Goal: Communication & Community: Answer question/provide support

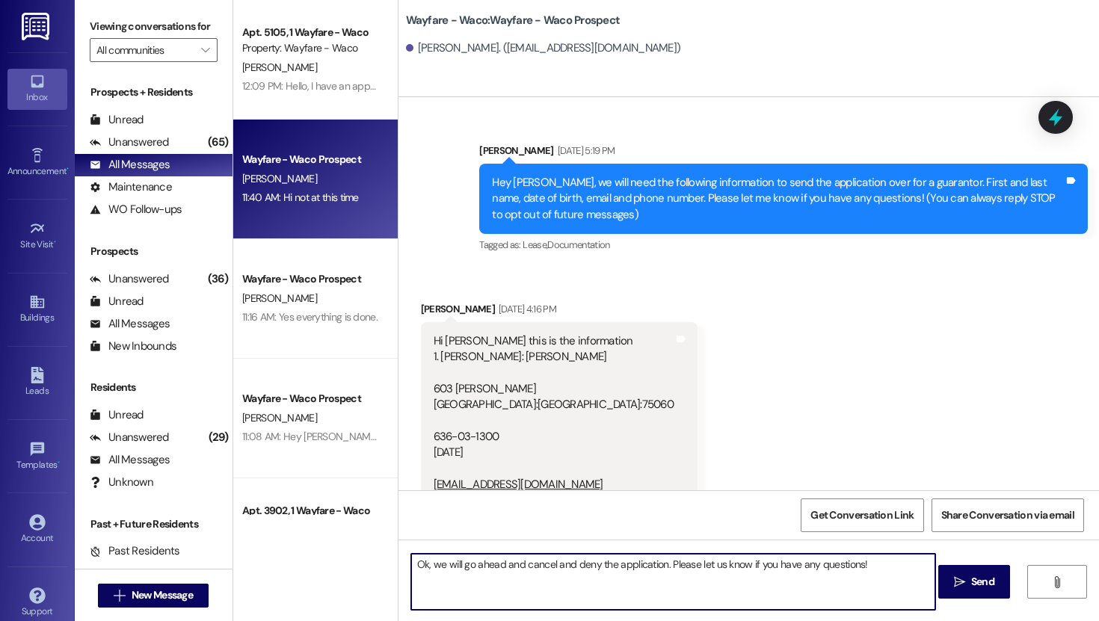
scroll to position [705, 0]
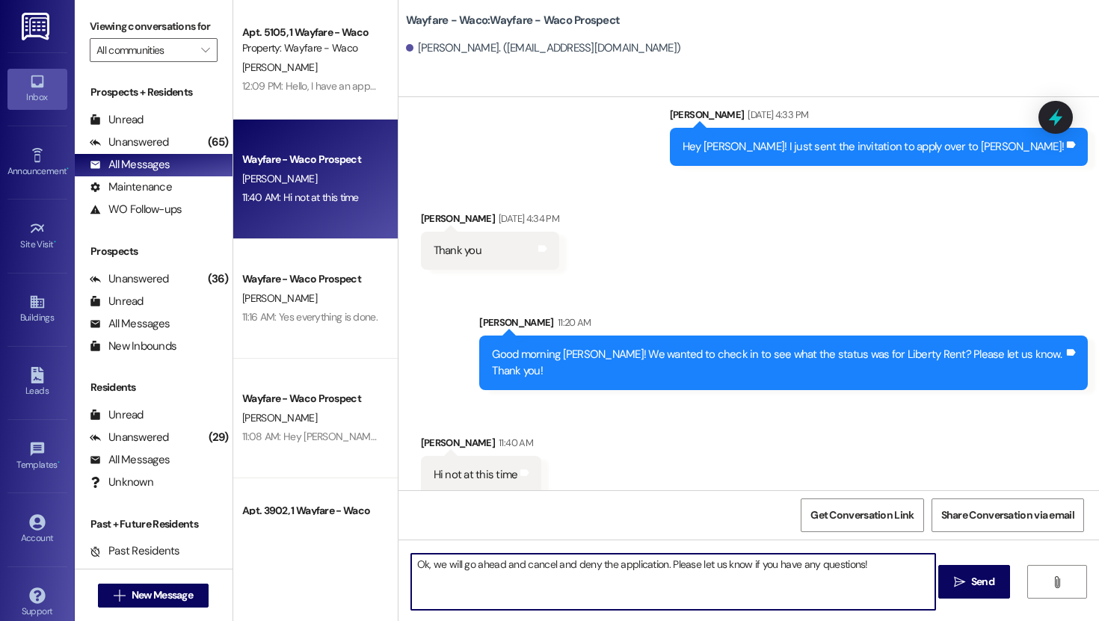
click at [420, 565] on textarea "Ok, we will go ahead and cancel and deny the application. Please let us know if…" at bounding box center [673, 582] width 524 height 56
click at [481, 569] on textarea "Ok no worries, we will go ahead and cancel and deny the application. Please let…" at bounding box center [673, 582] width 524 height 56
type textarea "Ok no worries! We will go ahead and cancel and deny the application. Please let…"
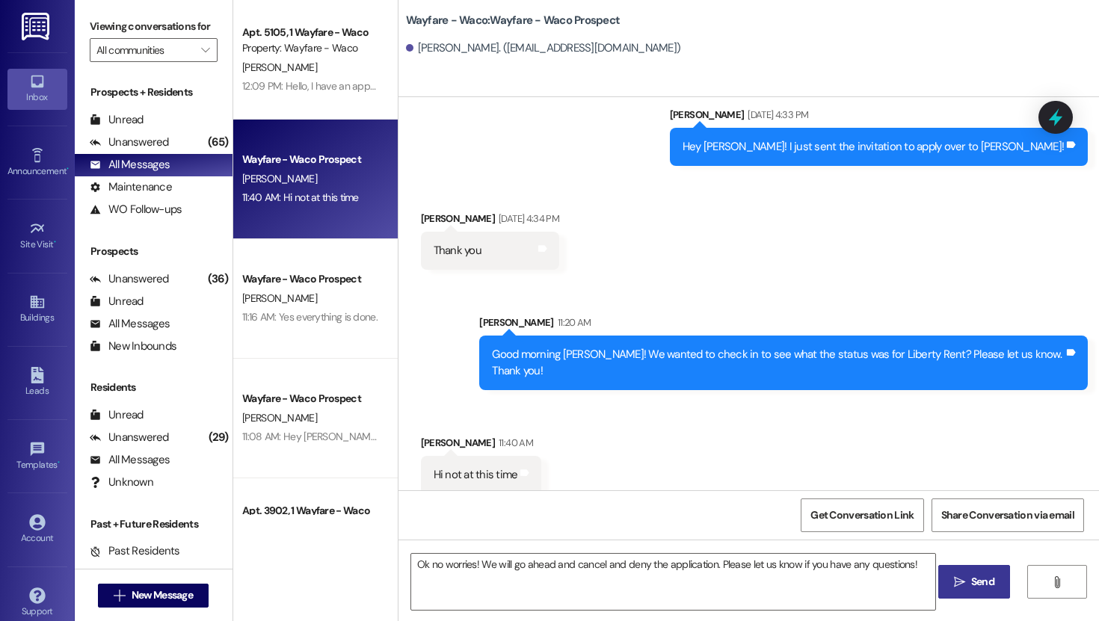
click at [971, 588] on span "Send" at bounding box center [982, 582] width 23 height 16
click at [675, 411] on div "Received via SMS Nicole Goosby 11:40 AM Hi not at this time Tags and notes" at bounding box center [748, 453] width 700 height 104
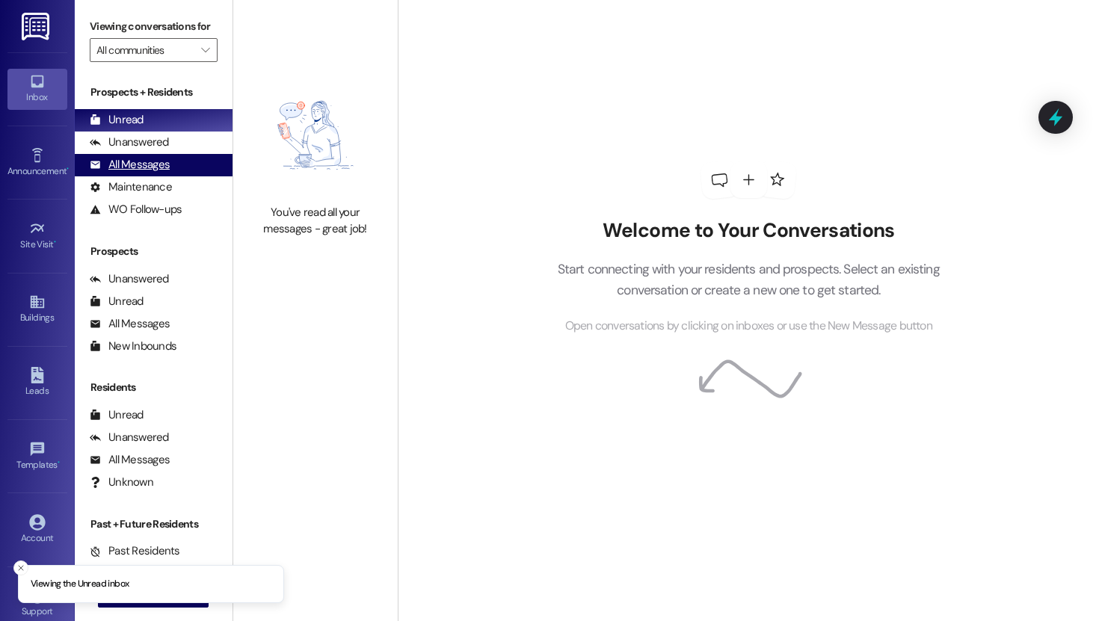
click at [176, 171] on div "All Messages (undefined)" at bounding box center [154, 165] width 158 height 22
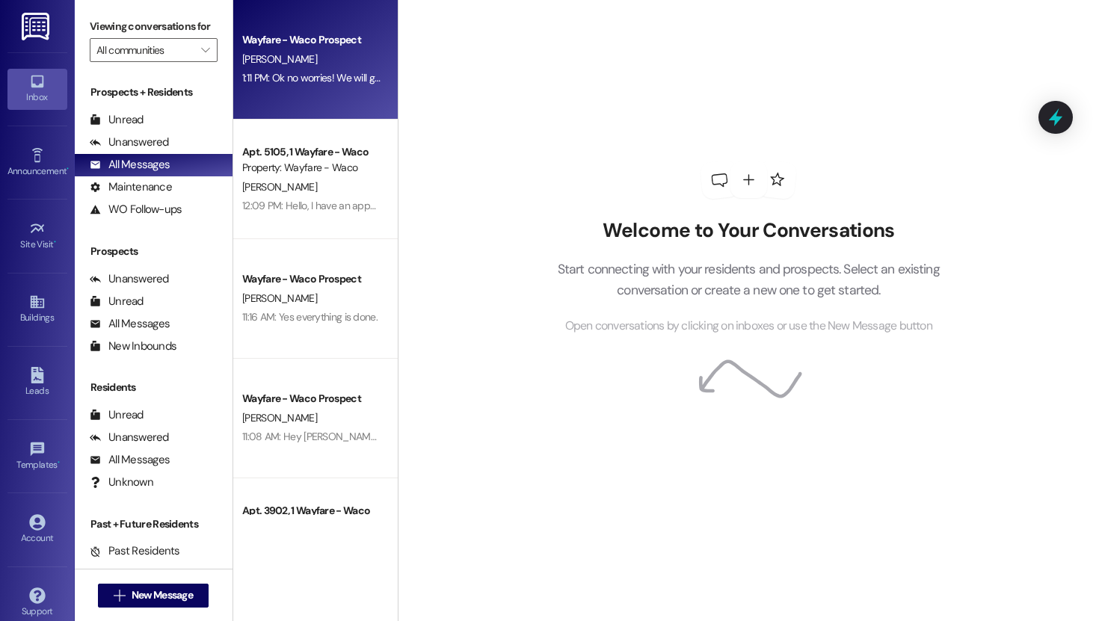
click at [292, 90] on div "Wayfare - Waco Prospect [PERSON_NAME] 1:11 PM: Ok no worries! We will go ahead …" at bounding box center [315, 60] width 164 height 120
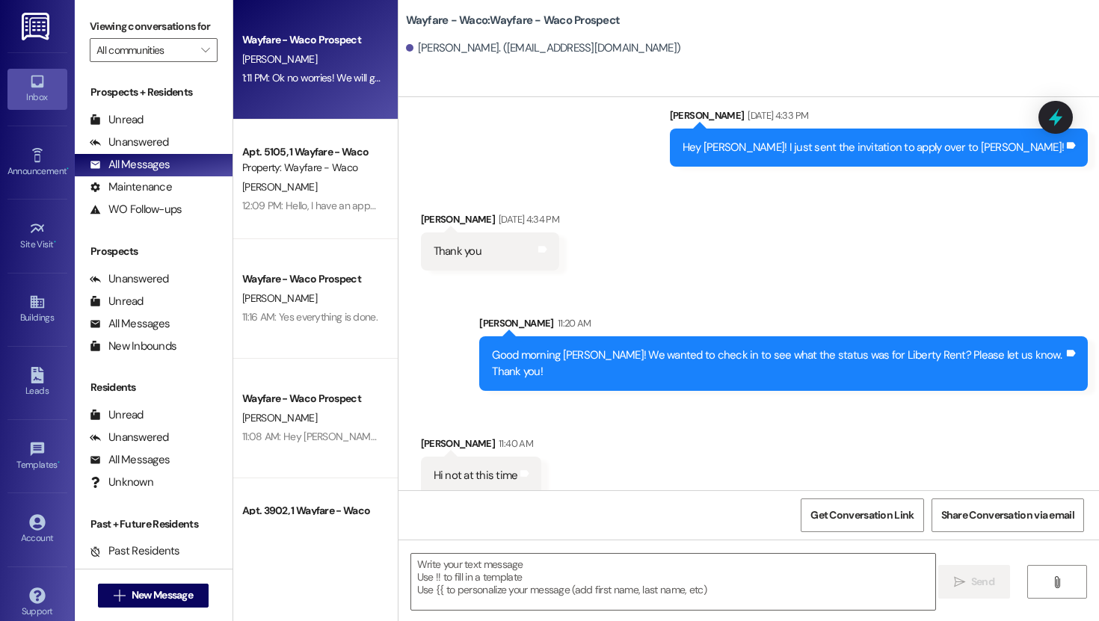
scroll to position [831, 0]
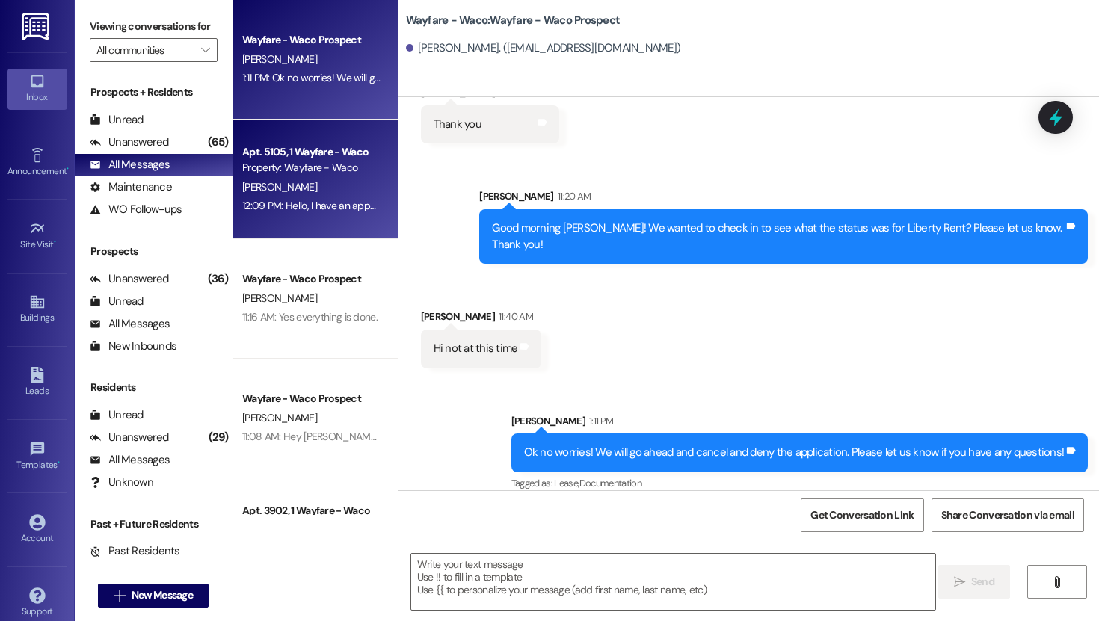
click at [314, 175] on div "Property: Wayfare - Waco" at bounding box center [311, 168] width 138 height 16
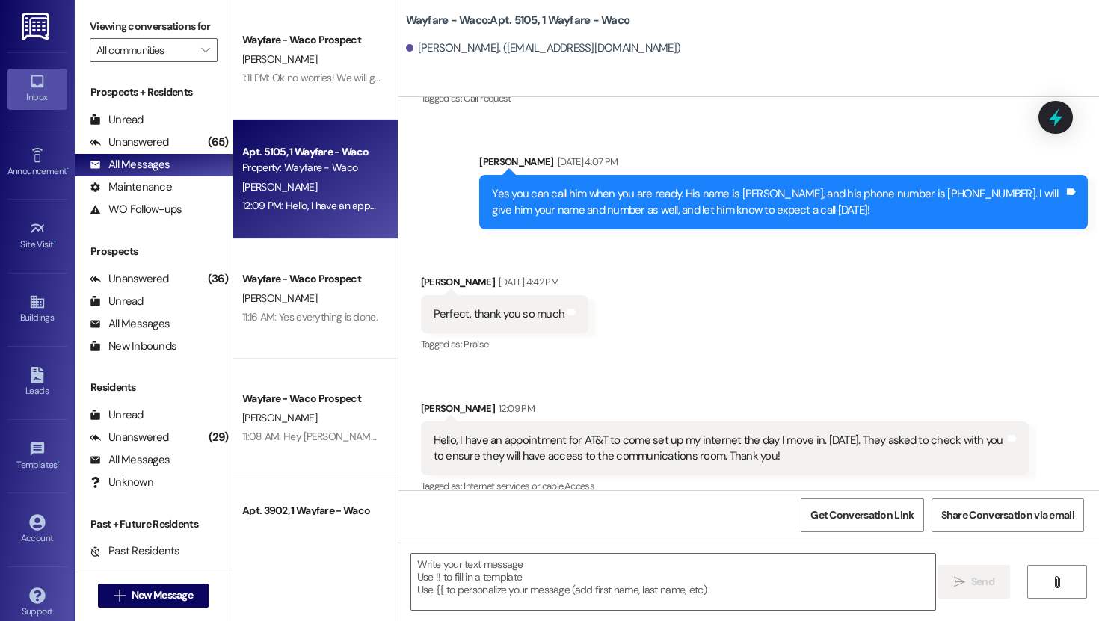
scroll to position [1157, 0]
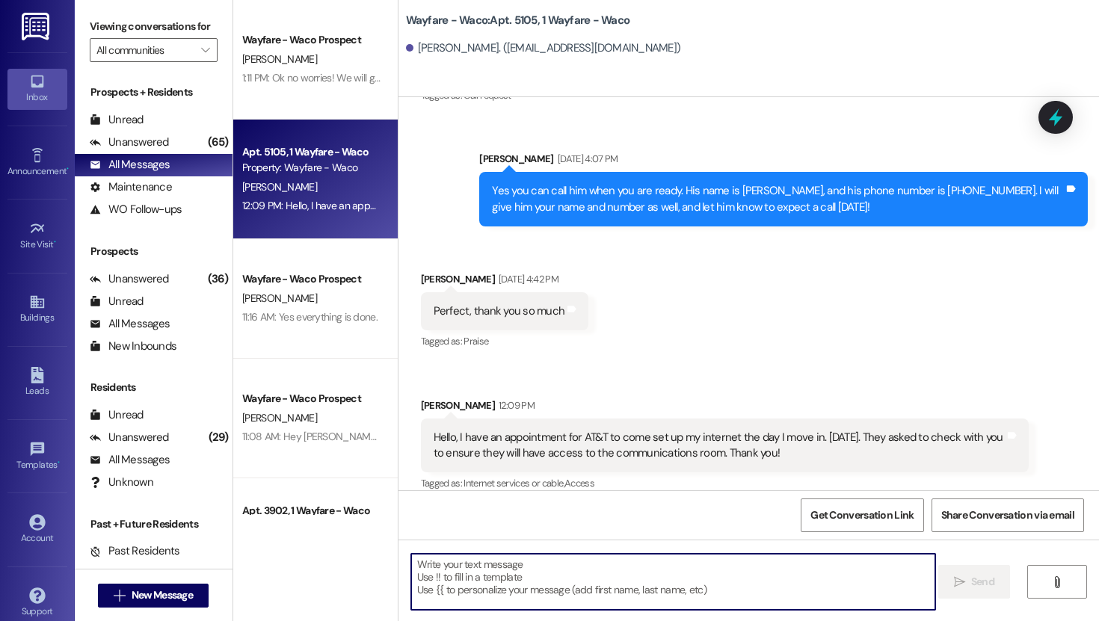
click at [608, 577] on textarea at bounding box center [673, 582] width 524 height 56
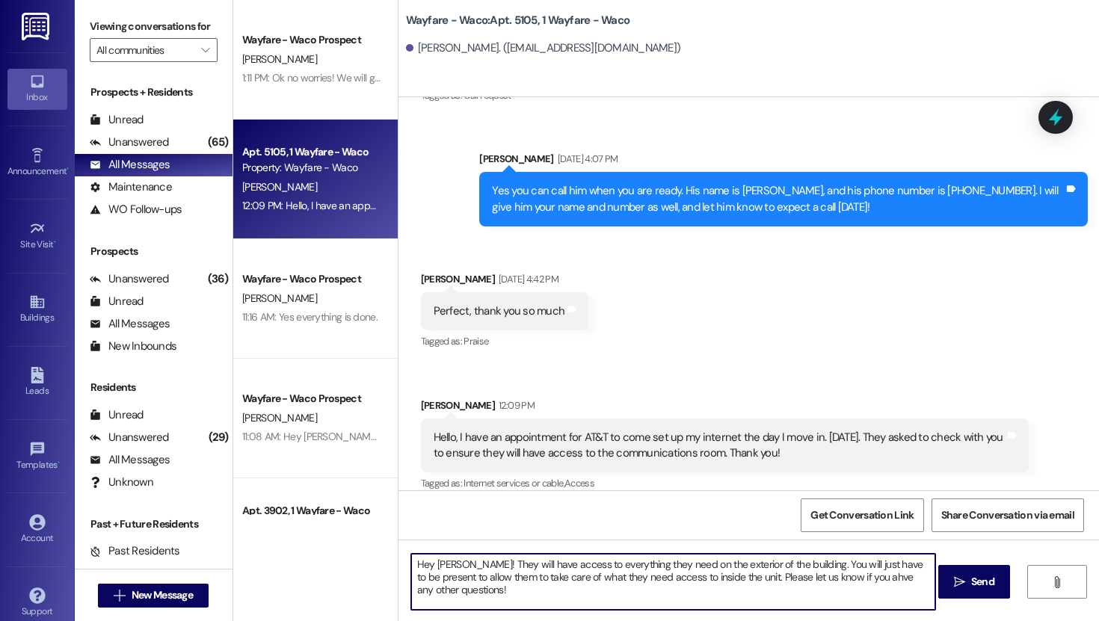
click at [869, 581] on textarea "Hey [PERSON_NAME]! They will have access to everything they need on the exterio…" at bounding box center [673, 582] width 524 height 56
click at [599, 592] on textarea "Hey [PERSON_NAME]! They will have access to everything they need on the exterio…" at bounding box center [673, 582] width 524 height 56
type textarea "Hey [PERSON_NAME]! They will have access to everything they need on the exterio…"
click at [968, 584] on span "Send" at bounding box center [982, 582] width 29 height 16
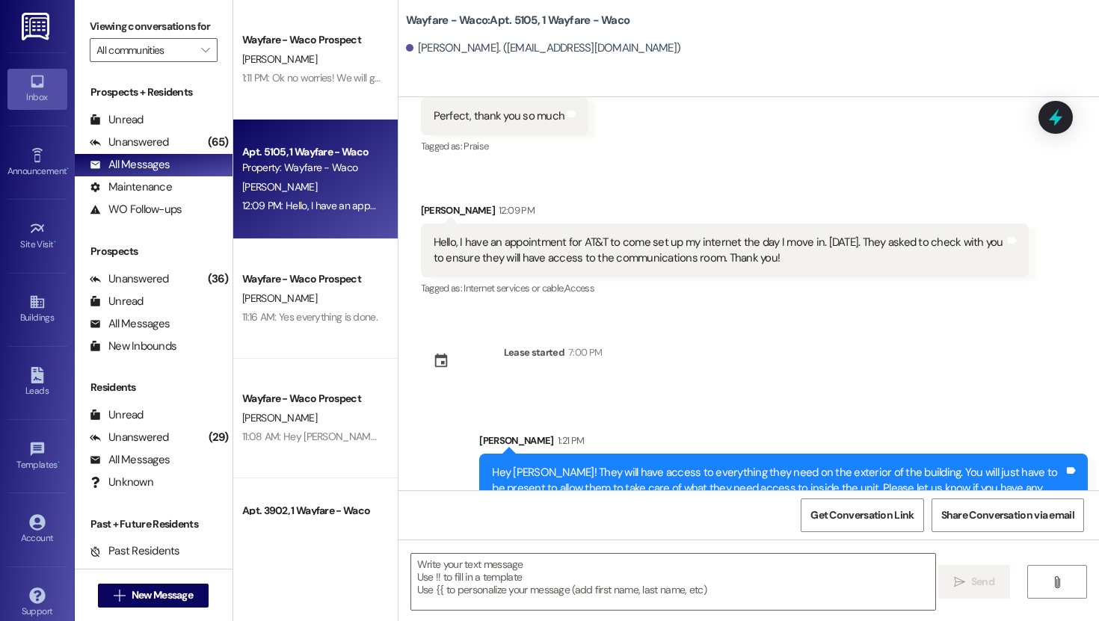
scroll to position [1365, 0]
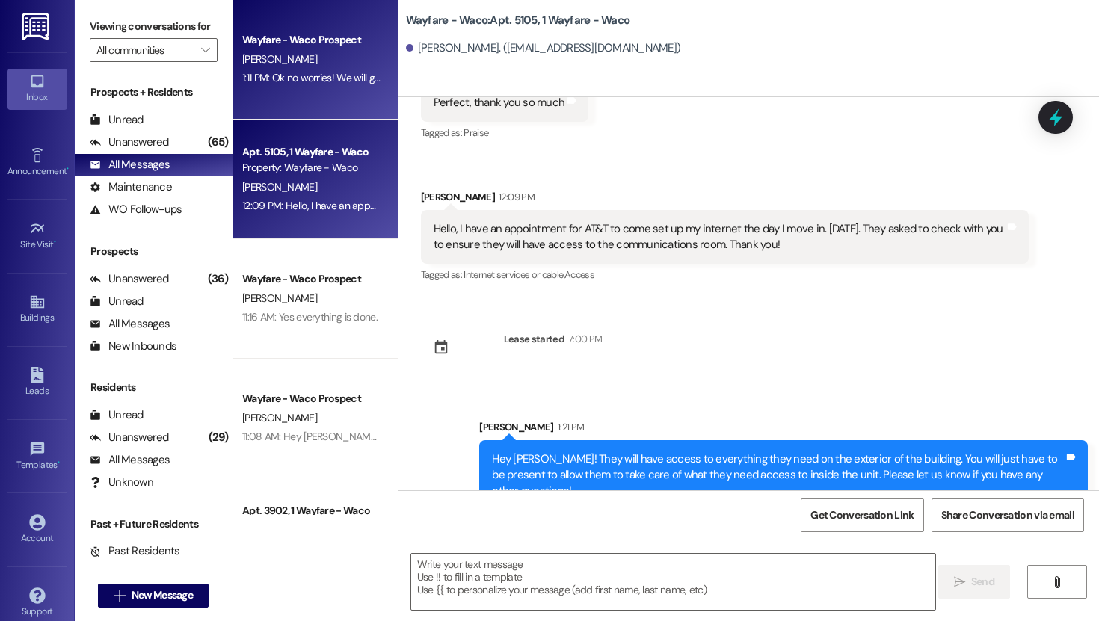
click at [294, 97] on div "Wayfare - Waco Prospect [PERSON_NAME] 1:11 PM: Ok no worries! We will go ahead …" at bounding box center [315, 60] width 164 height 120
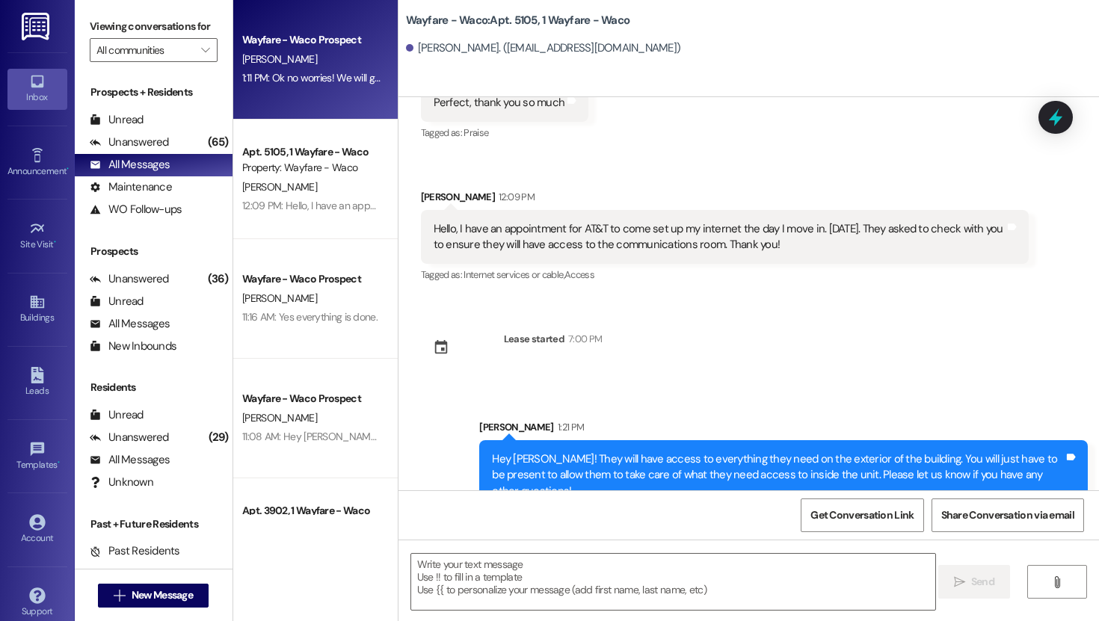
scroll to position [831, 0]
